Goal: Find specific page/section: Find specific page/section

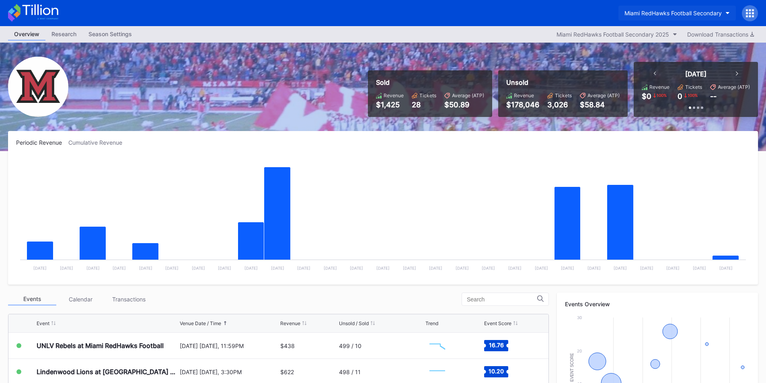
click at [699, 9] on button "Miami RedHawks Football Secondary" at bounding box center [677, 13] width 117 height 15
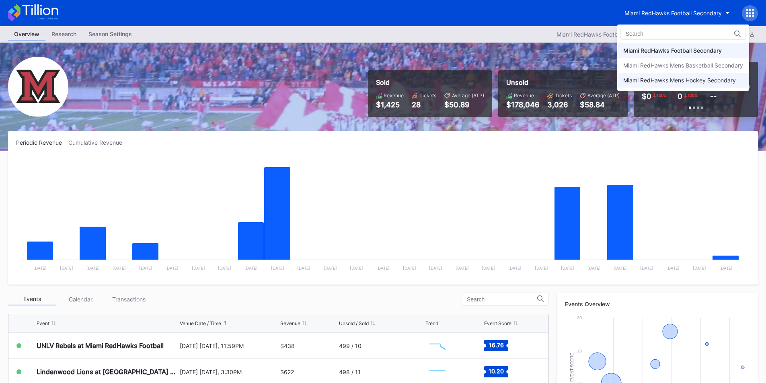
click at [686, 83] on div "Miami RedHawks Mens Hockey Secondary" at bounding box center [680, 80] width 113 height 7
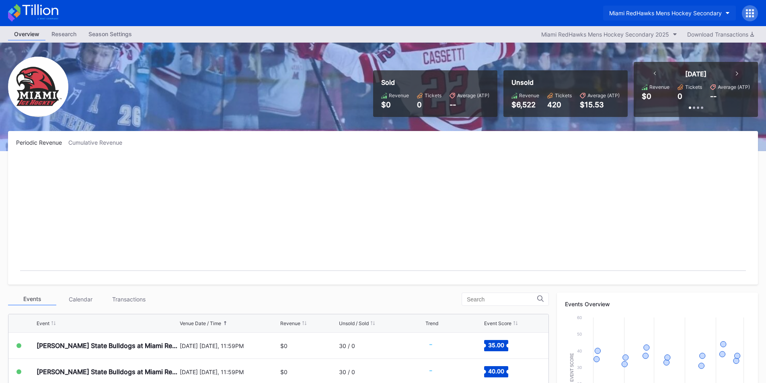
click at [637, 11] on div "Miami RedHawks Mens Hockey Secondary" at bounding box center [665, 13] width 113 height 7
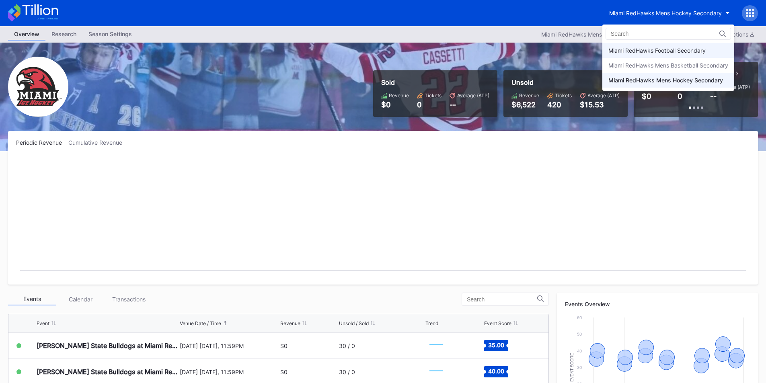
click at [651, 54] on div "Miami RedHawks Football Secondary" at bounding box center [657, 50] width 97 height 7
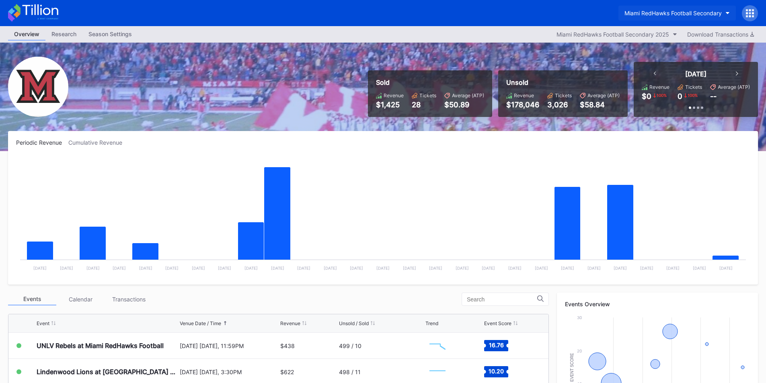
click at [685, 14] on div "Miami RedHawks Football Secondary" at bounding box center [673, 13] width 97 height 7
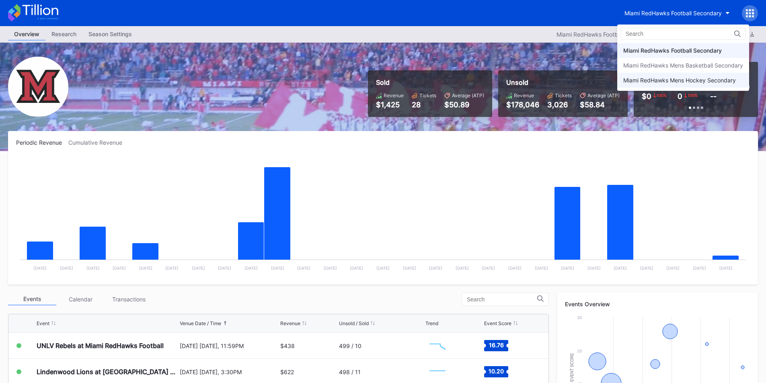
click at [661, 81] on div "Miami RedHawks Mens Hockey Secondary" at bounding box center [680, 80] width 113 height 7
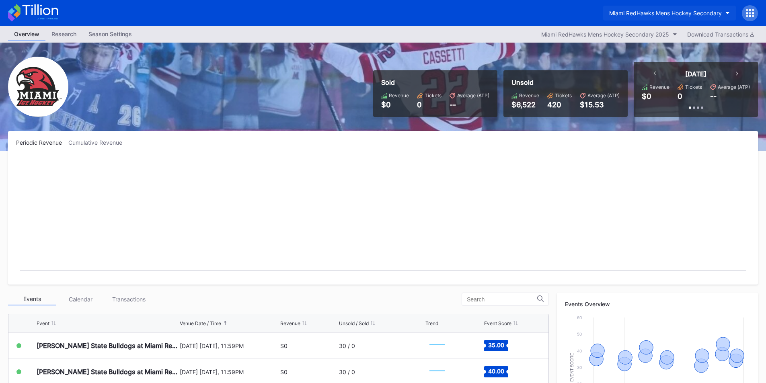
click at [695, 8] on button "Miami RedHawks Mens Hockey Secondary" at bounding box center [669, 13] width 133 height 15
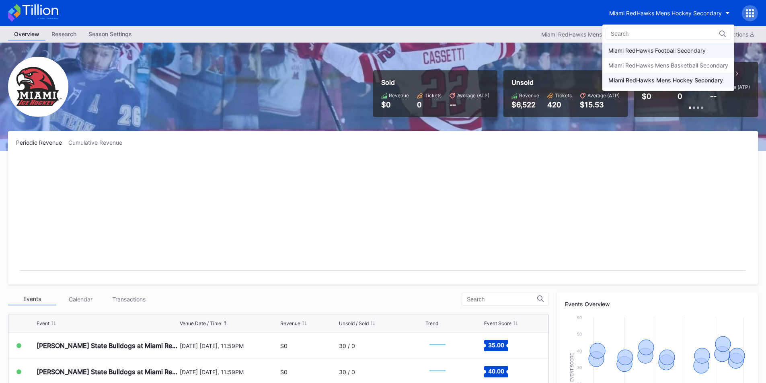
click at [671, 48] on div "Miami RedHawks Football Secondary" at bounding box center [657, 50] width 97 height 7
